Goal: Find specific page/section: Find specific page/section

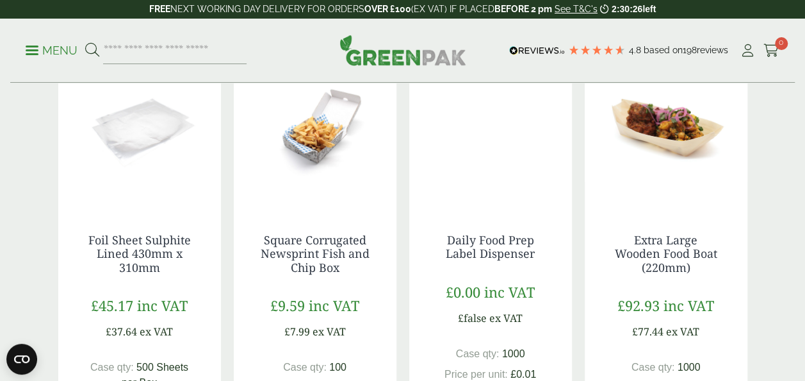
scroll to position [256, 0]
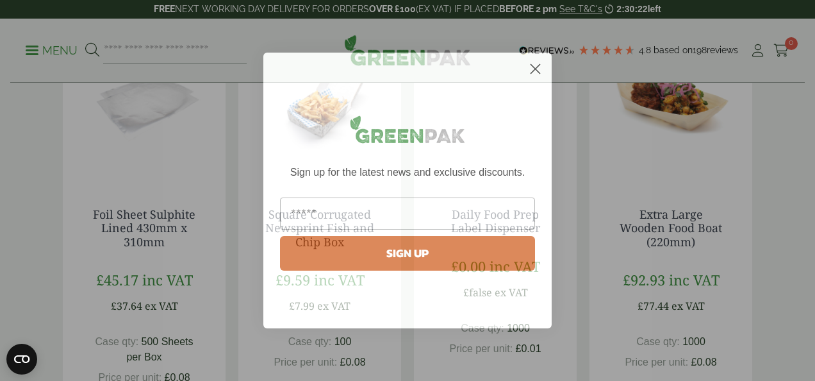
click at [533, 67] on icon "Close dialog" at bounding box center [535, 69] width 9 height 9
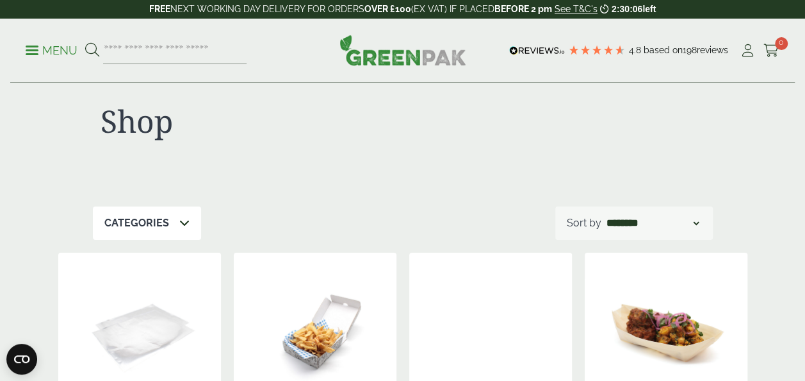
scroll to position [0, 0]
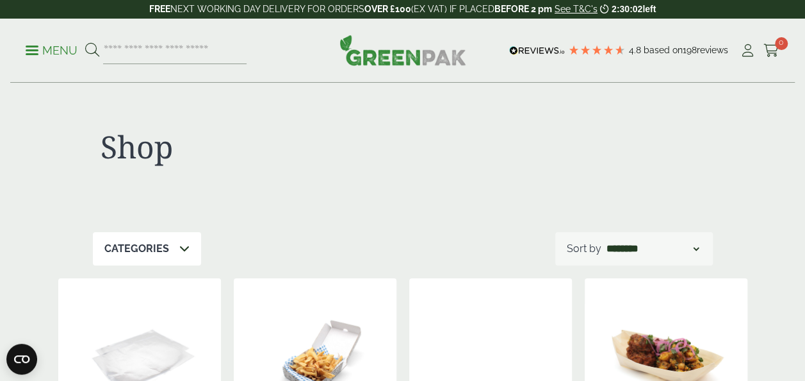
click at [179, 251] on icon at bounding box center [184, 248] width 10 height 10
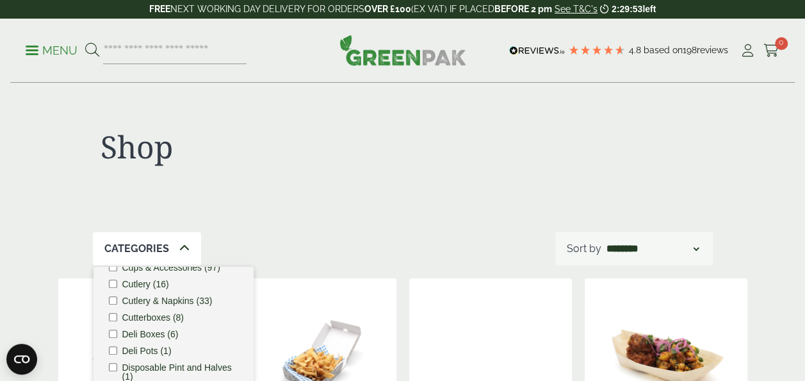
scroll to position [504, 0]
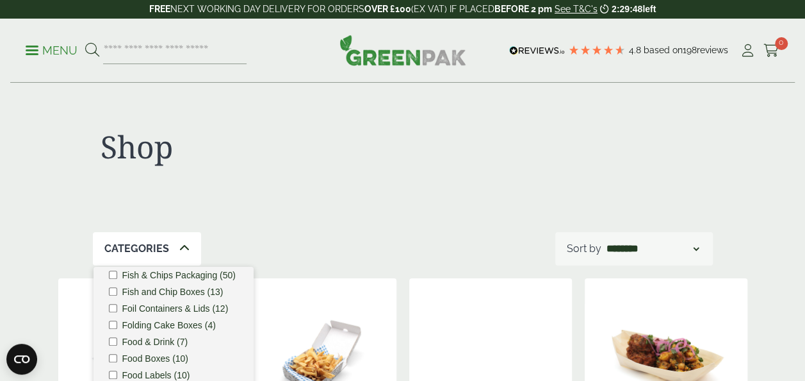
click at [160, 363] on label "Food Boxes (10)" at bounding box center [155, 358] width 67 height 9
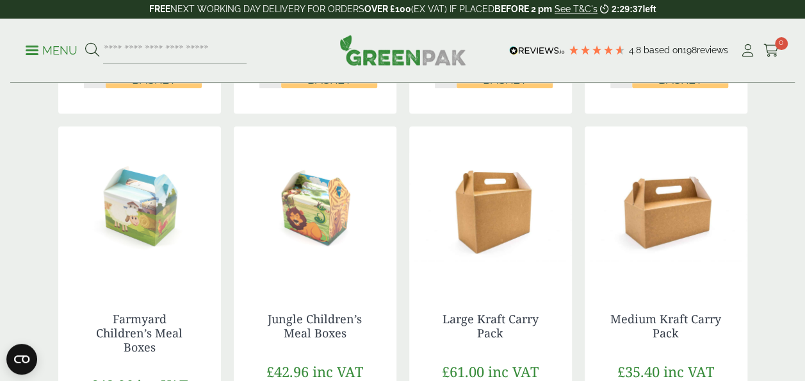
scroll to position [564, 0]
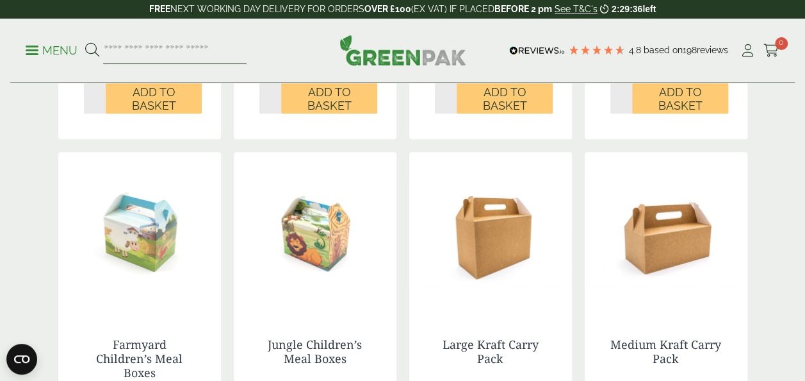
click at [168, 49] on input "search" at bounding box center [175, 50] width 144 height 27
type input "**********"
click at [85, 42] on button at bounding box center [92, 50] width 14 height 17
